Goal: Transaction & Acquisition: Purchase product/service

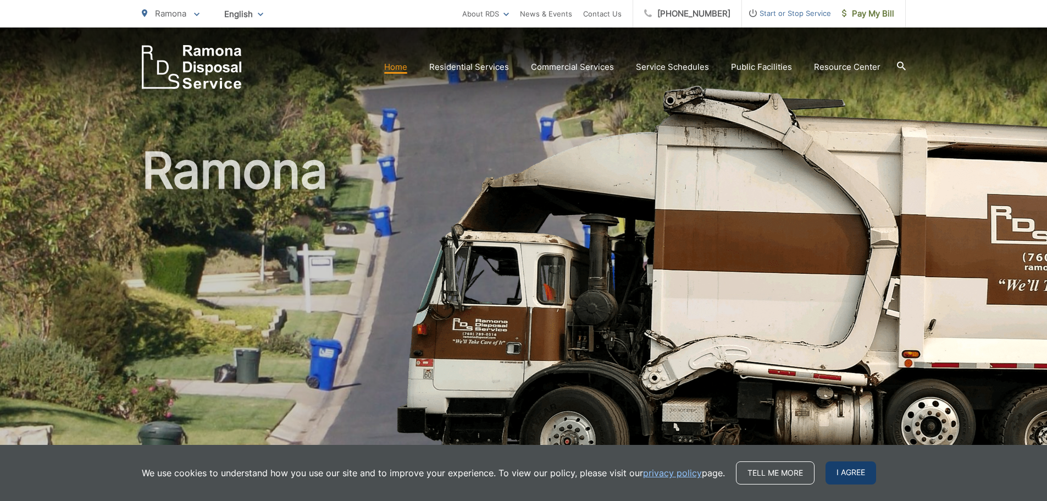
click at [842, 467] on span "I agree" at bounding box center [851, 472] width 51 height 23
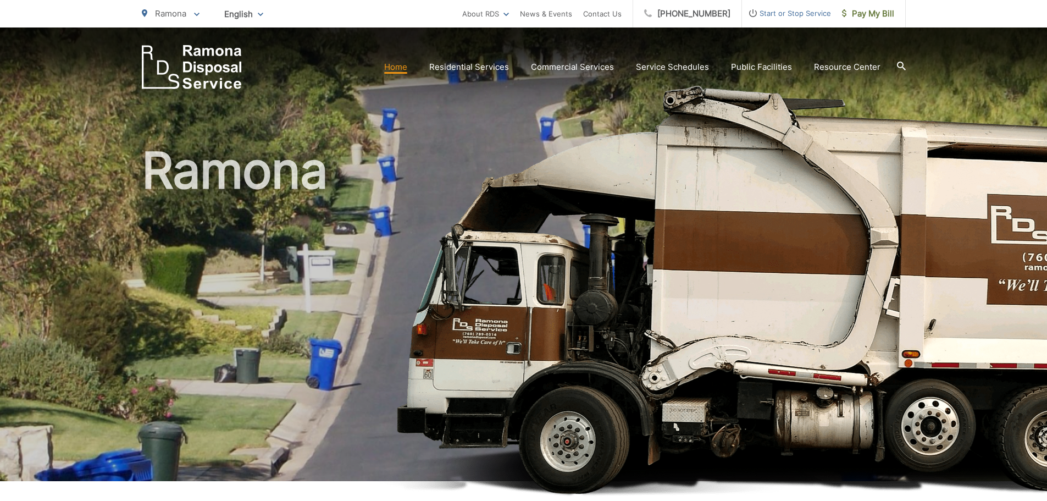
scroll to position [330, 0]
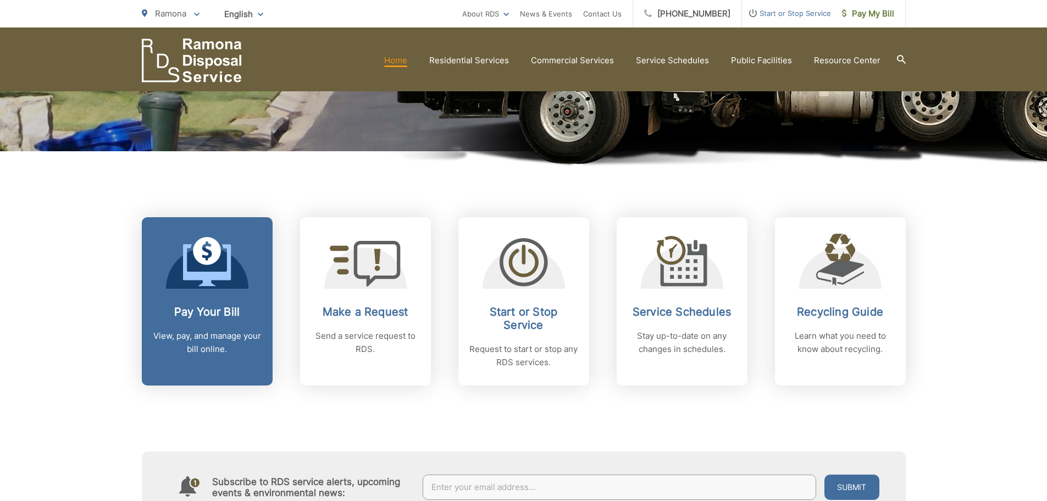
click at [234, 299] on link "Pay Your Bill View, pay, and manage your bill online." at bounding box center [207, 301] width 131 height 168
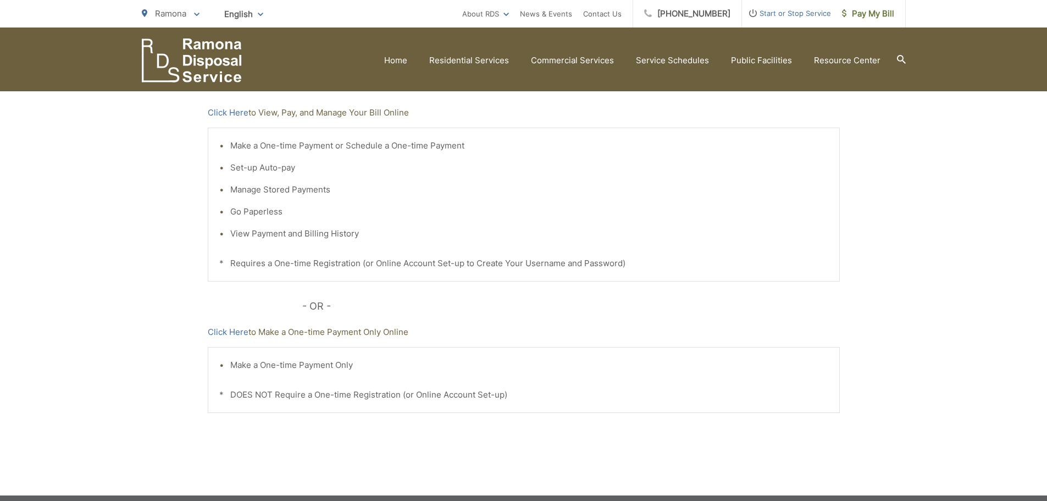
scroll to position [165, 0]
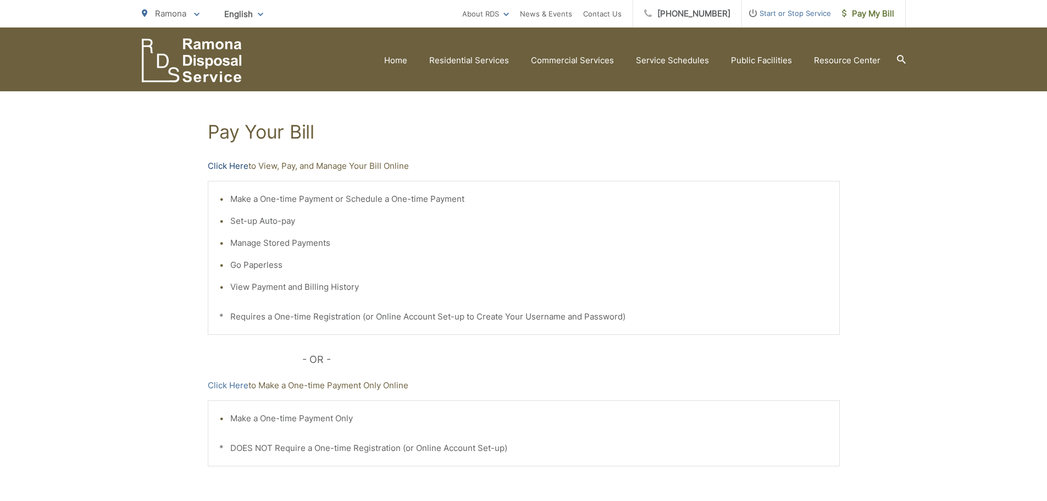
click at [225, 166] on link "Click Here" at bounding box center [228, 165] width 41 height 13
click at [241, 164] on link "Click Here" at bounding box center [228, 165] width 41 height 13
